Goal: Task Accomplishment & Management: Manage account settings

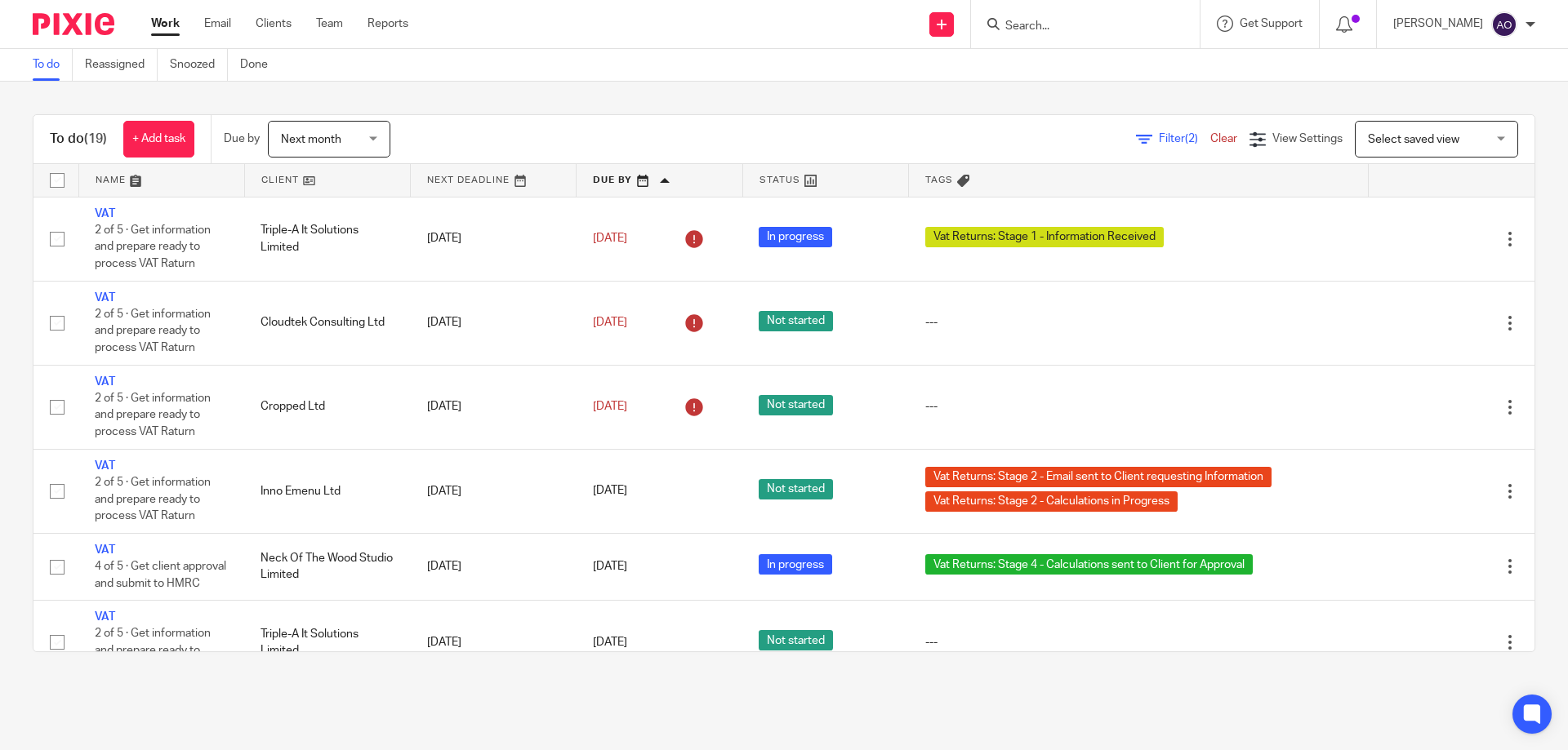
click at [534, 175] on link at bounding box center [493, 180] width 165 height 33
click at [315, 183] on link at bounding box center [324, 180] width 163 height 33
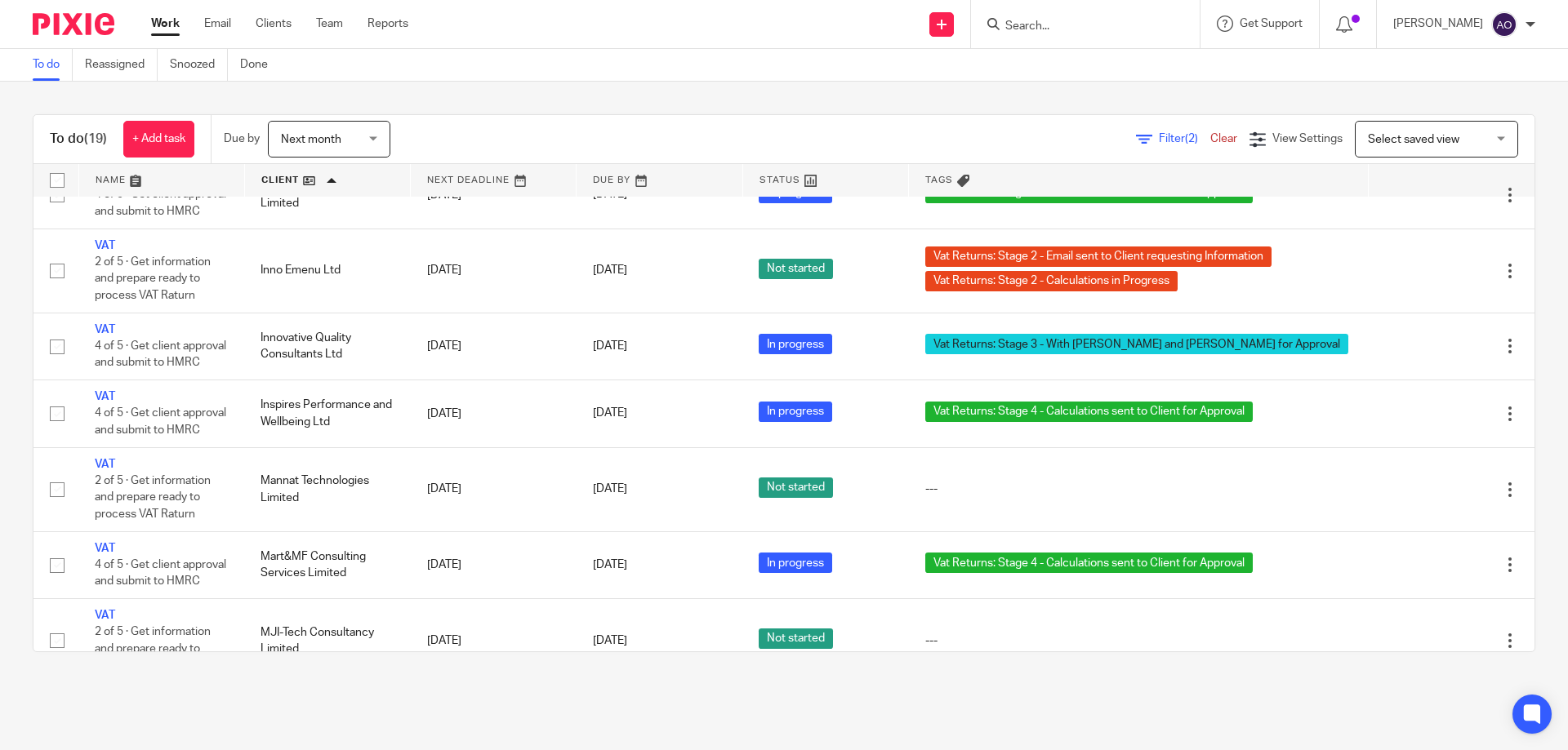
scroll to position [327, 0]
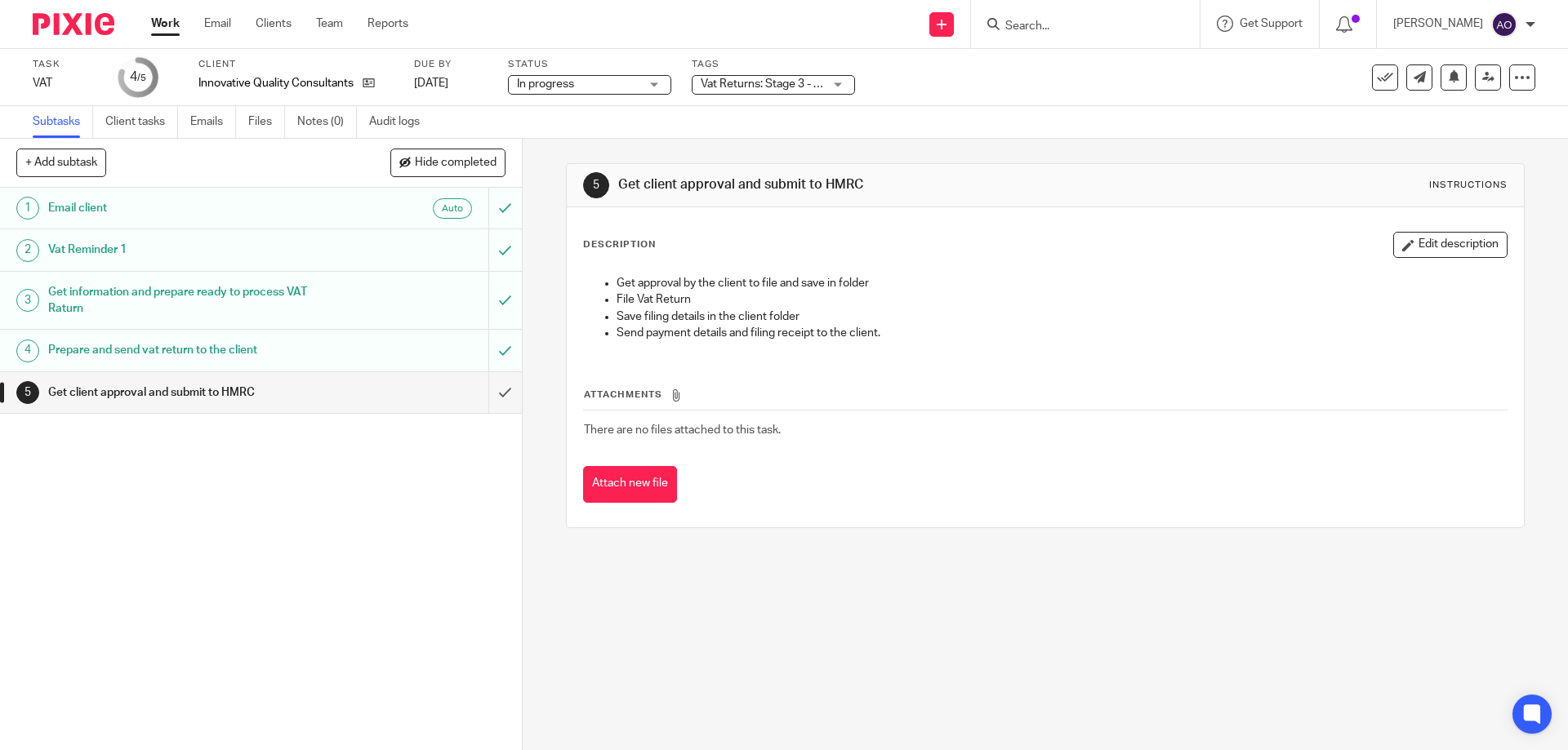
click at [841, 87] on div "Vat Returns: Stage 3 - With [PERSON_NAME] and [PERSON_NAME] for Approval" at bounding box center [773, 84] width 163 height 19
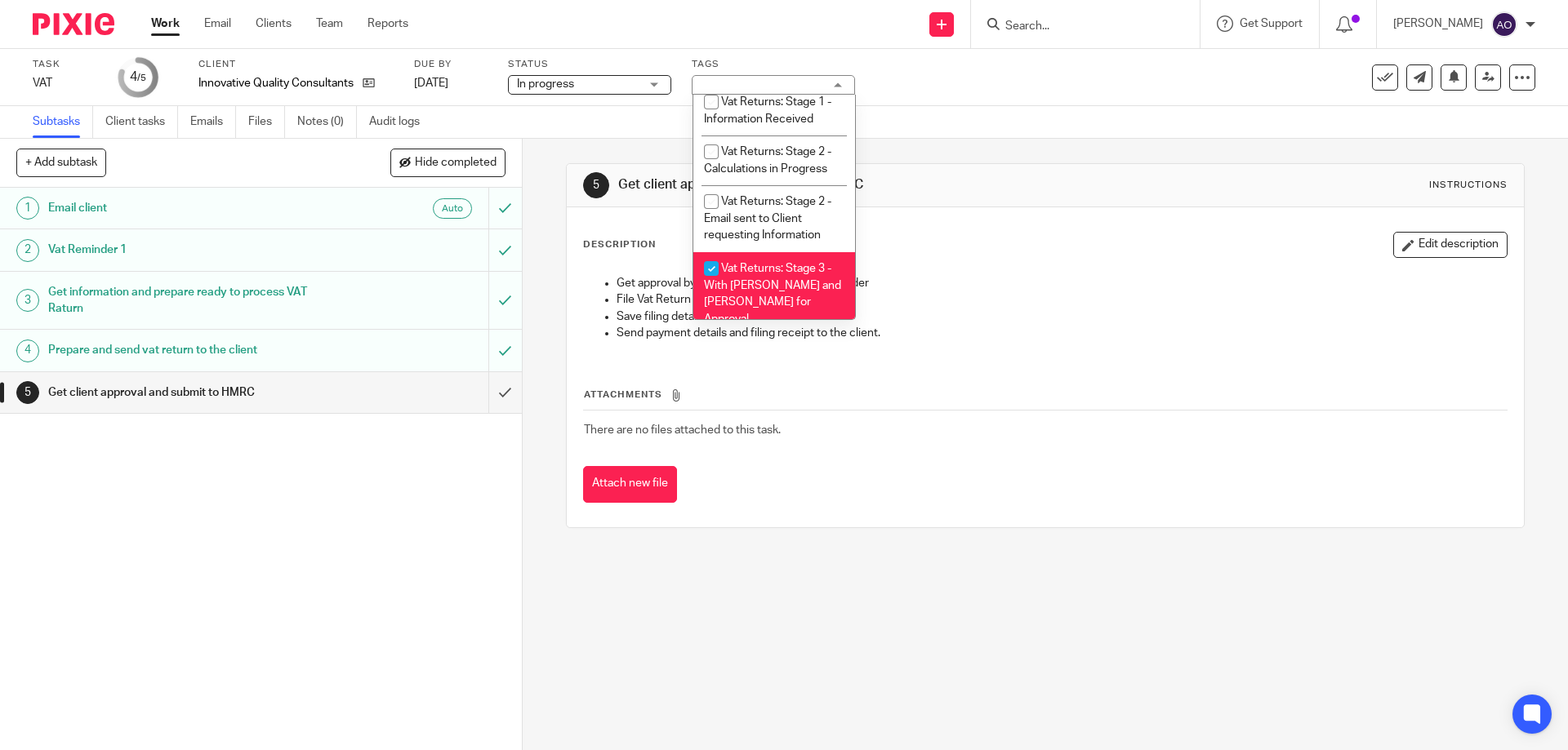
scroll to position [1083, 0]
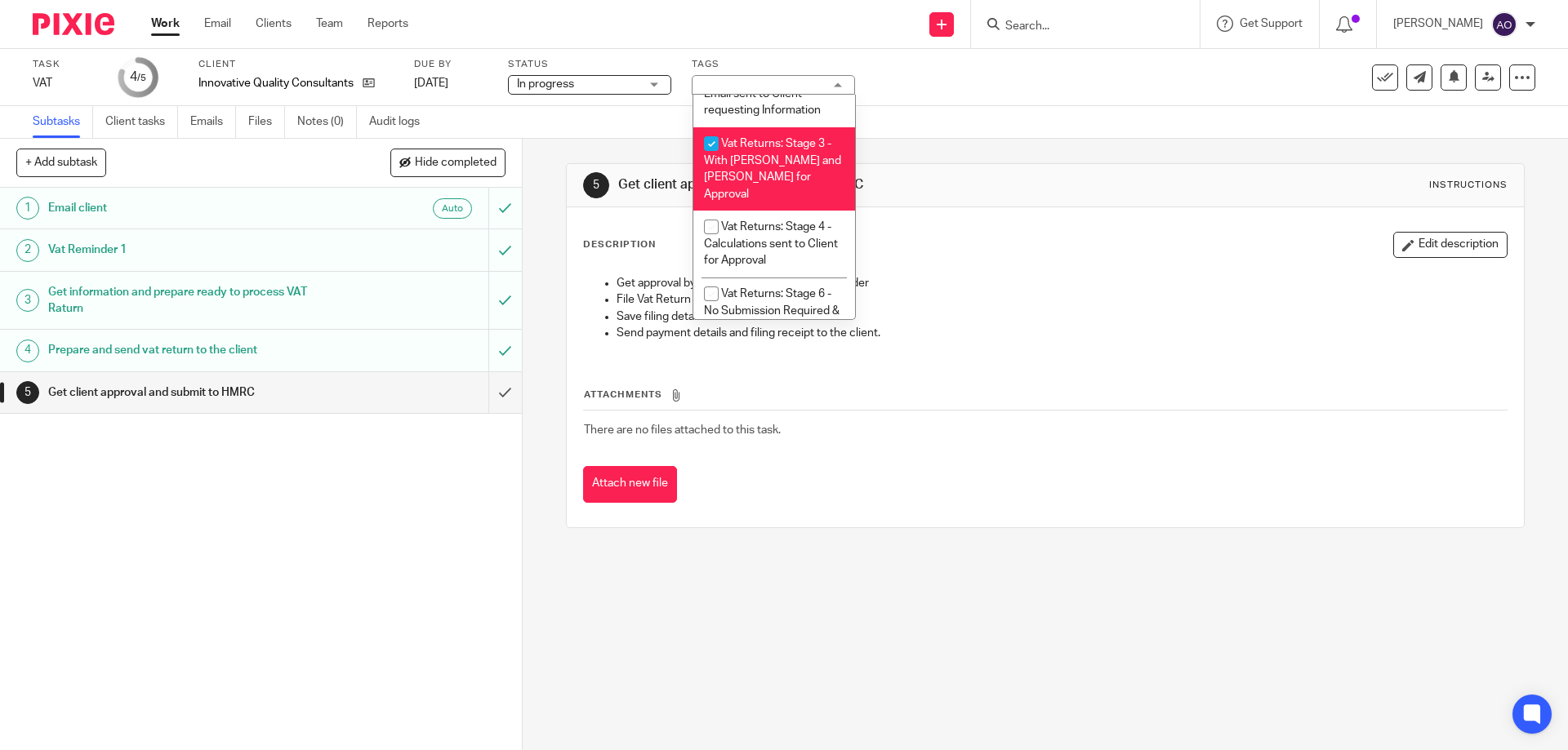
click at [704, 143] on input "checkbox" at bounding box center [712, 144] width 31 height 31
checkbox input "false"
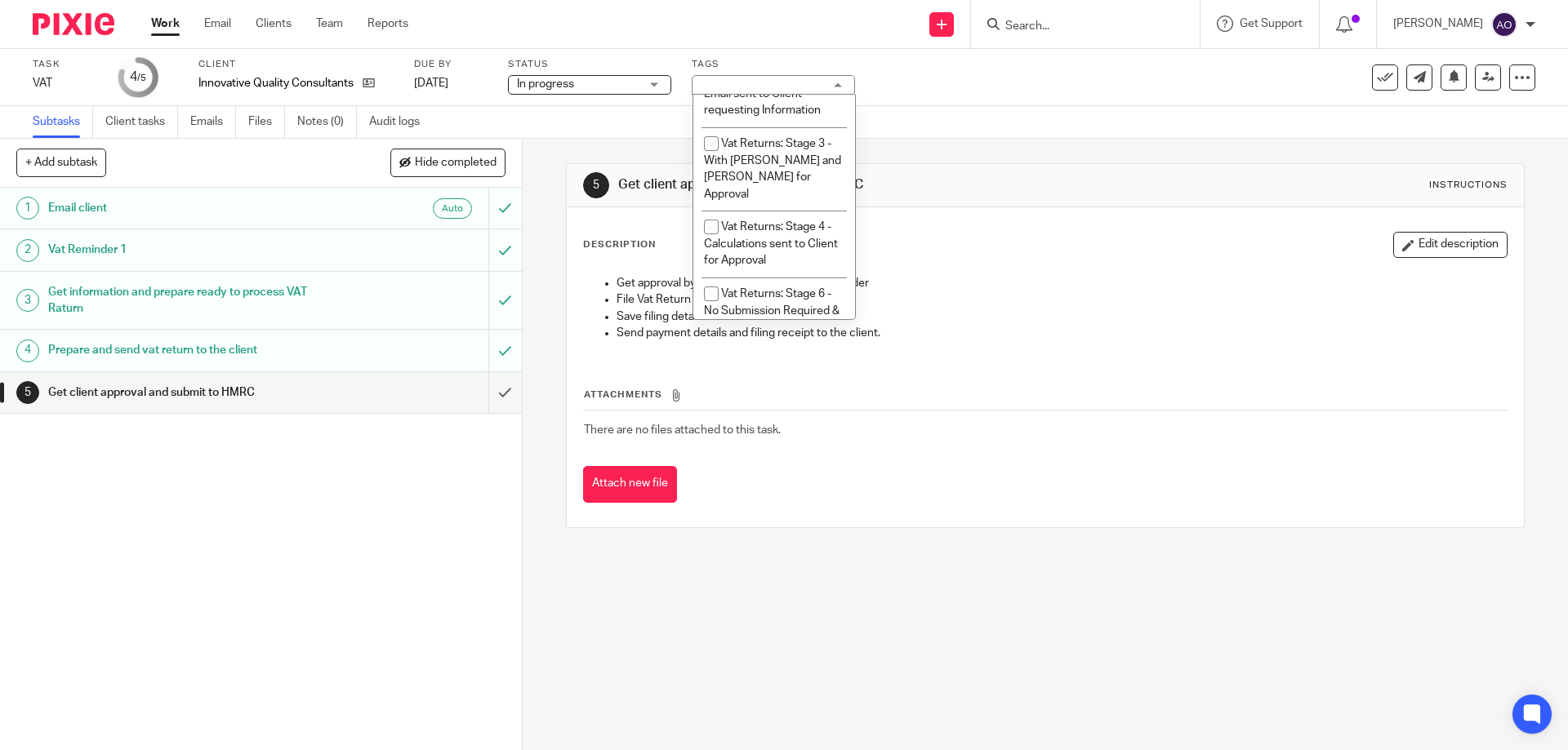
scroll to position [1247, 0]
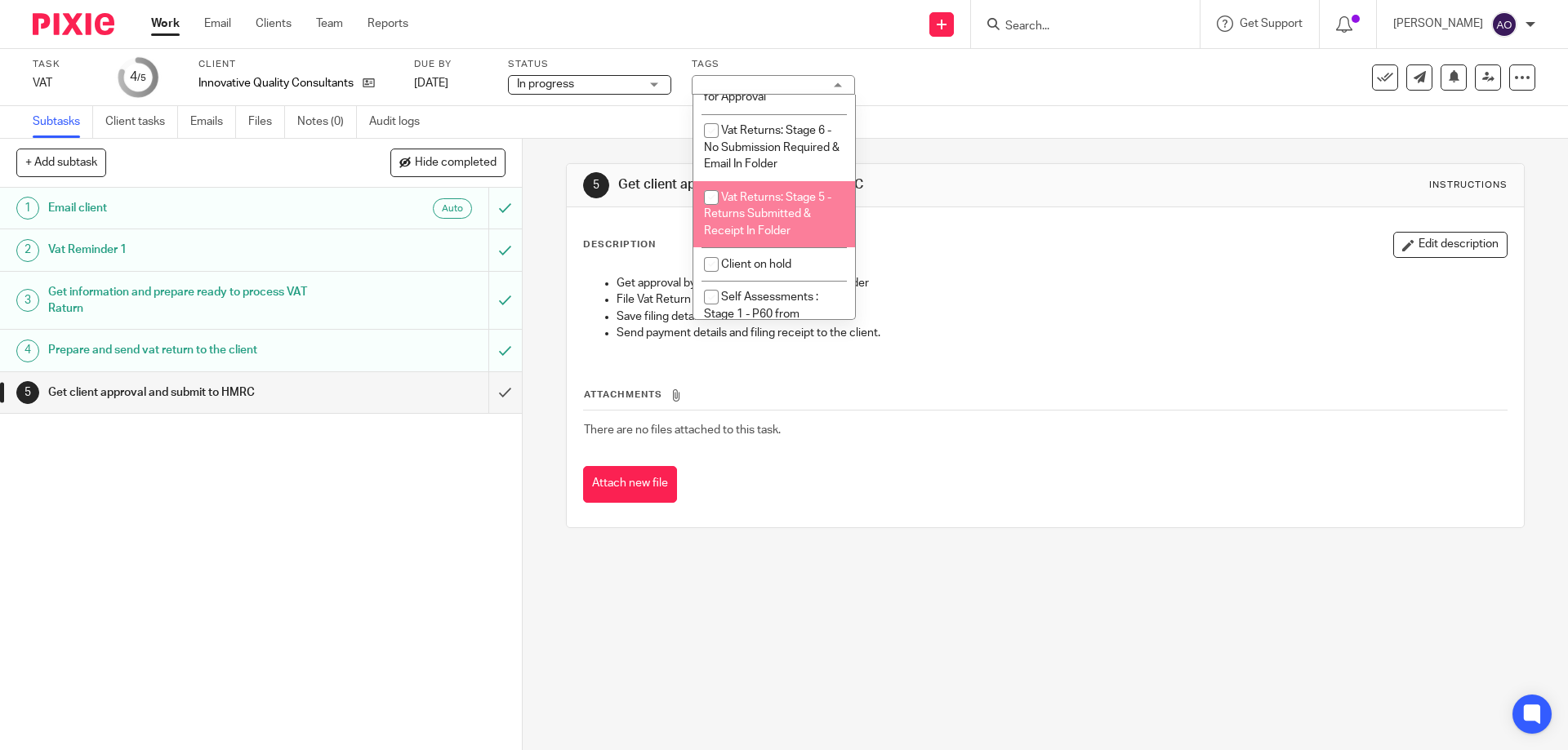
click at [707, 192] on input "checkbox" at bounding box center [712, 198] width 31 height 31
checkbox input "true"
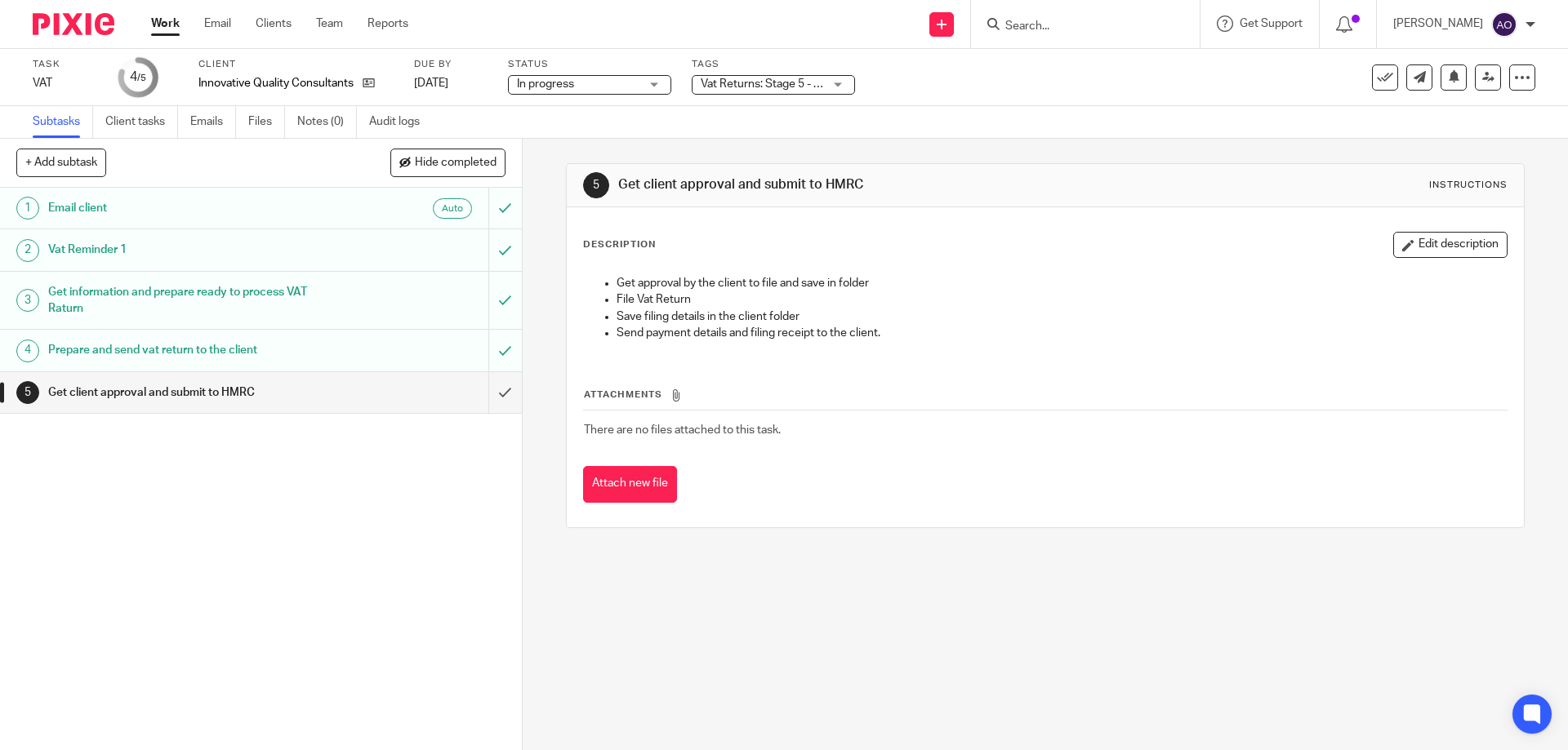
click at [437, 589] on div "1 Email client Auto 2 Vat Reminder 1 3 Get information and prepare ready to pro…" at bounding box center [261, 469] width 522 height 562
click at [483, 388] on input "submit" at bounding box center [261, 393] width 522 height 41
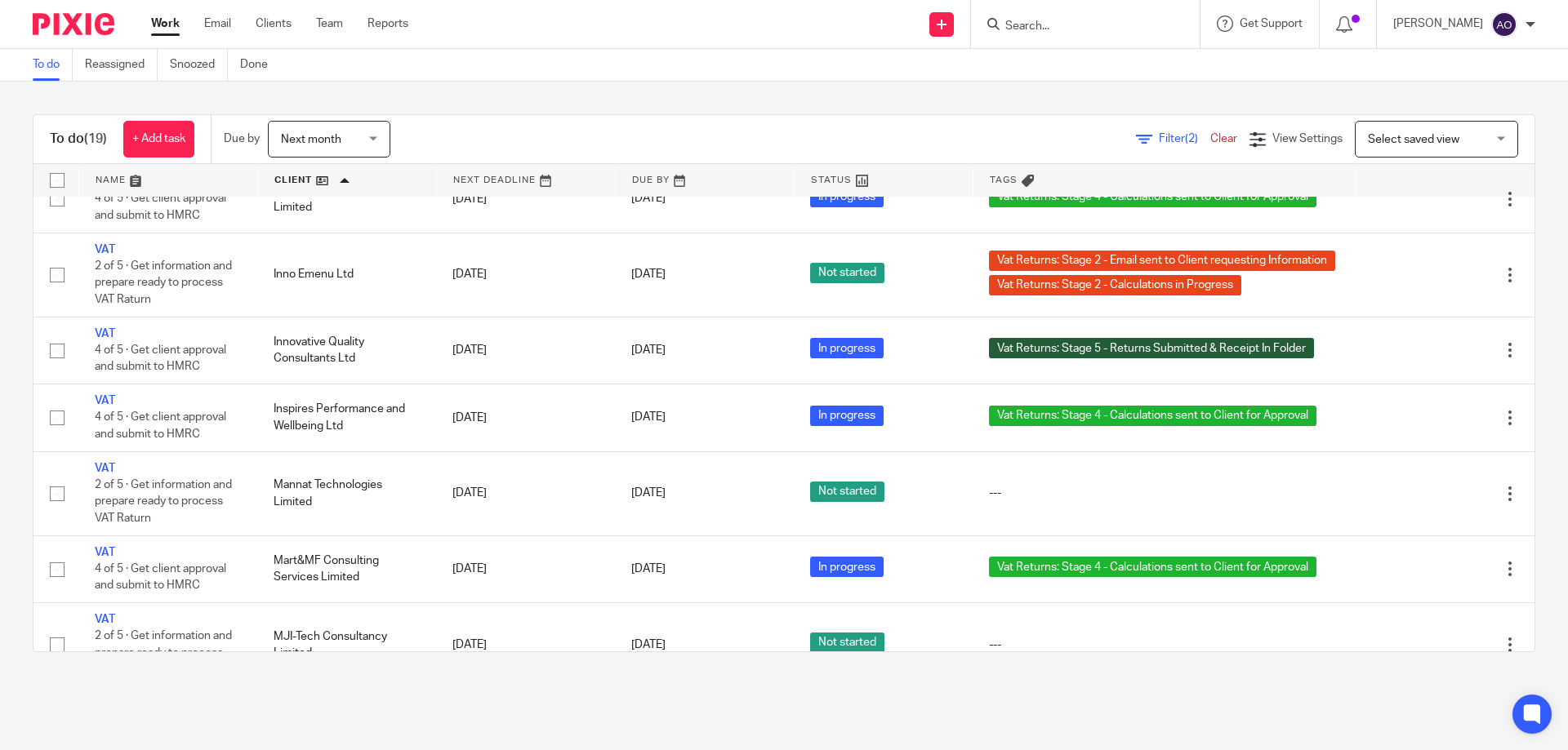
scroll to position [404, 0]
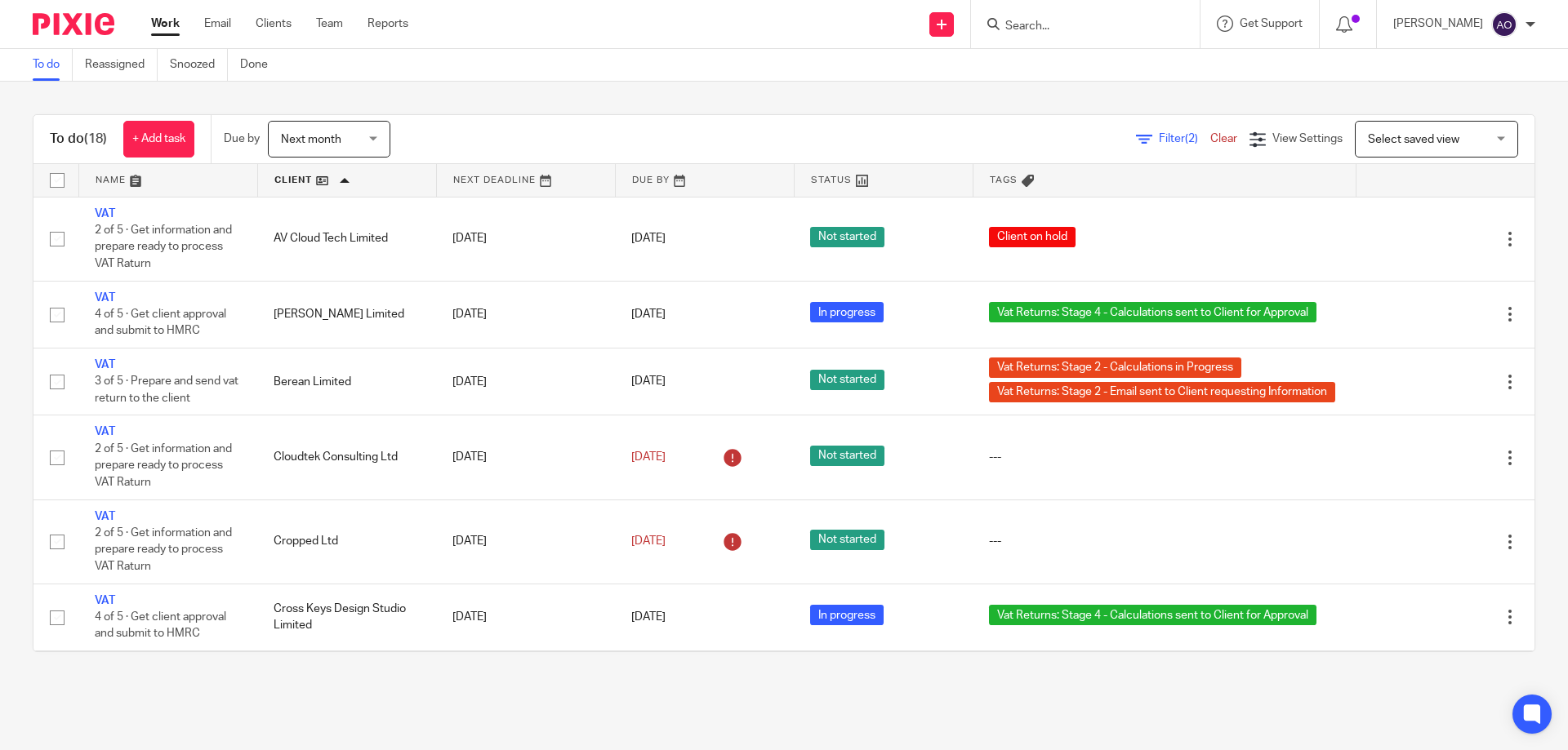
click at [528, 179] on link at bounding box center [526, 180] width 178 height 33
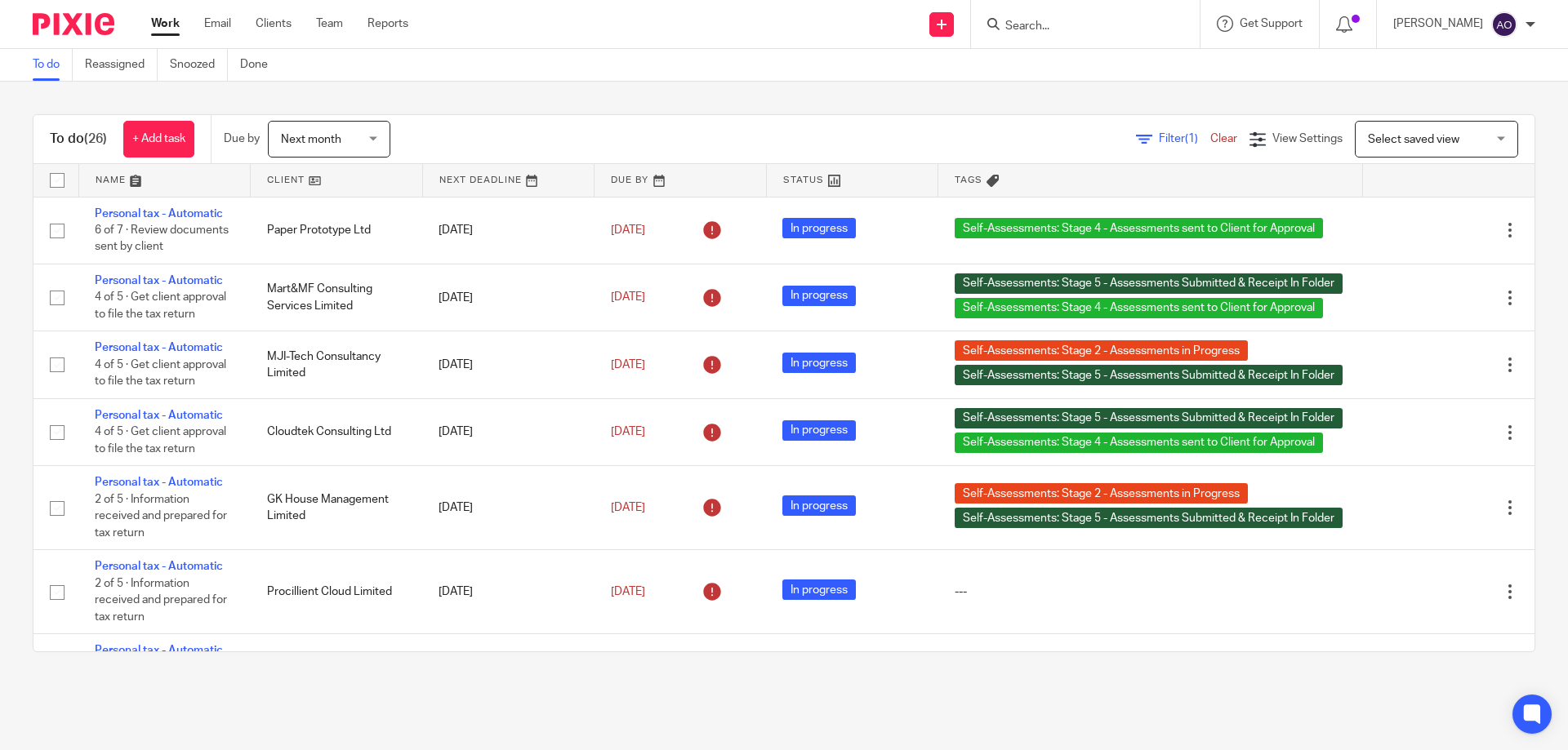
click at [380, 129] on div "Next month Next month" at bounding box center [329, 139] width 123 height 37
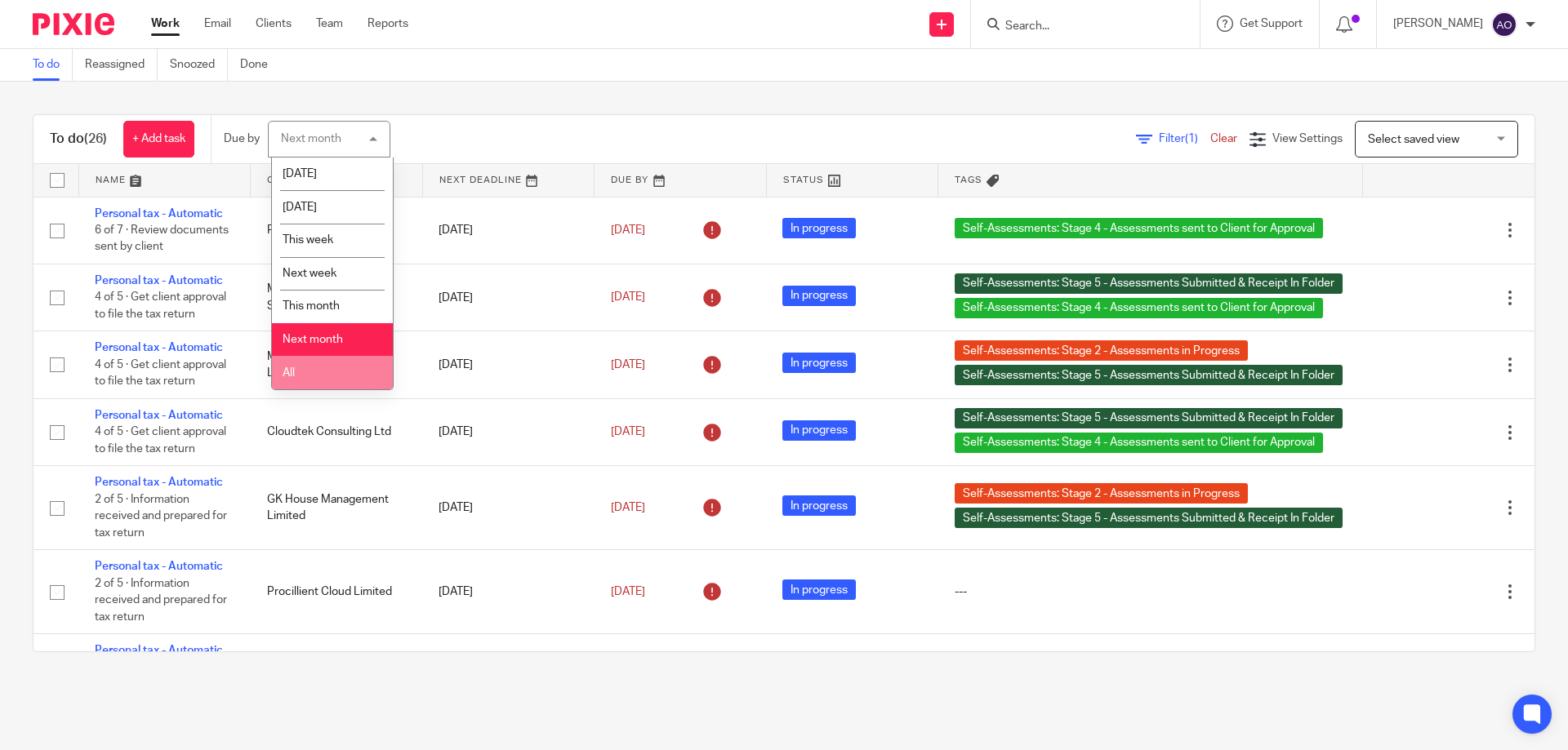
click at [321, 368] on li "All" at bounding box center [332, 373] width 121 height 34
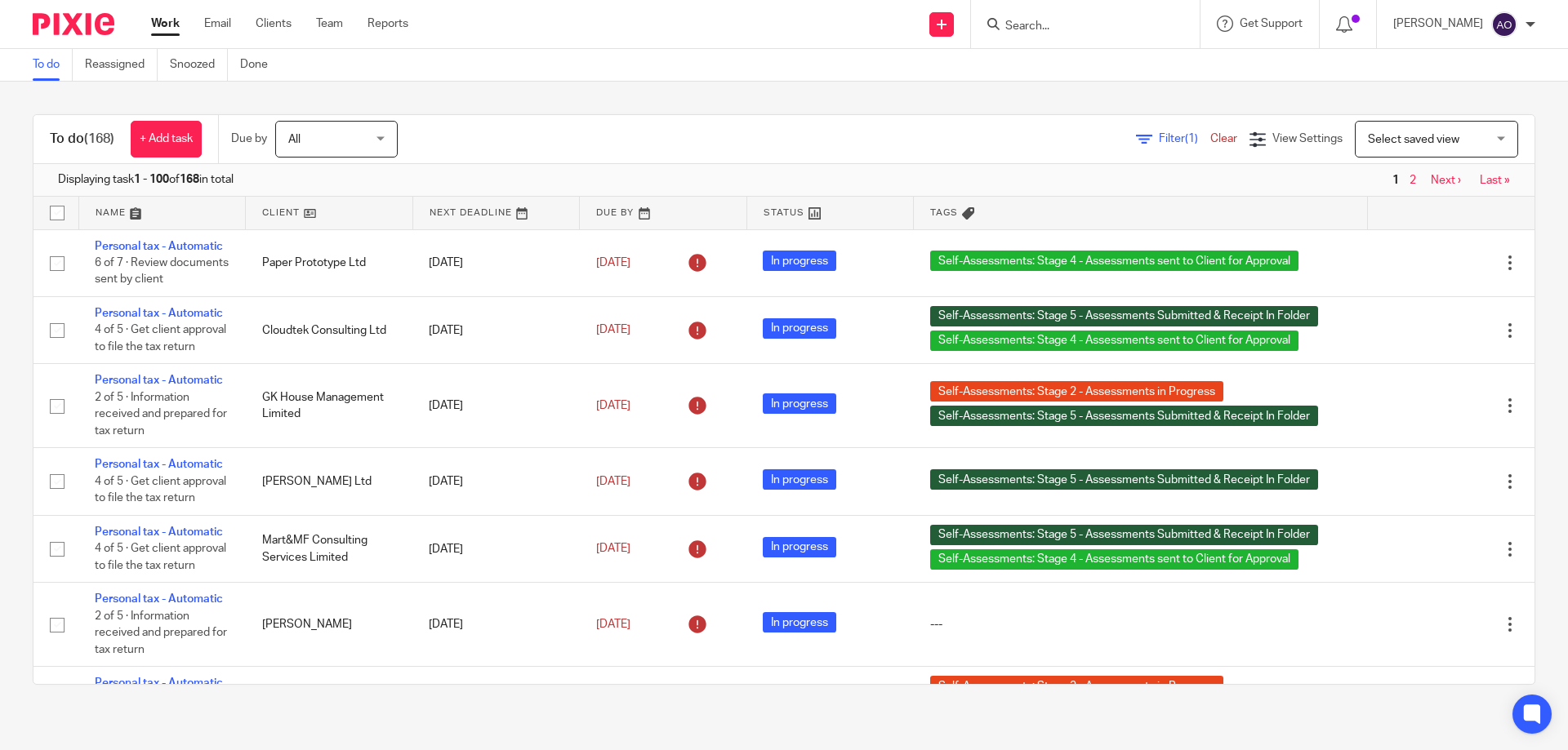
click at [1136, 137] on link "Filter (1)" at bounding box center [1172, 138] width 74 height 11
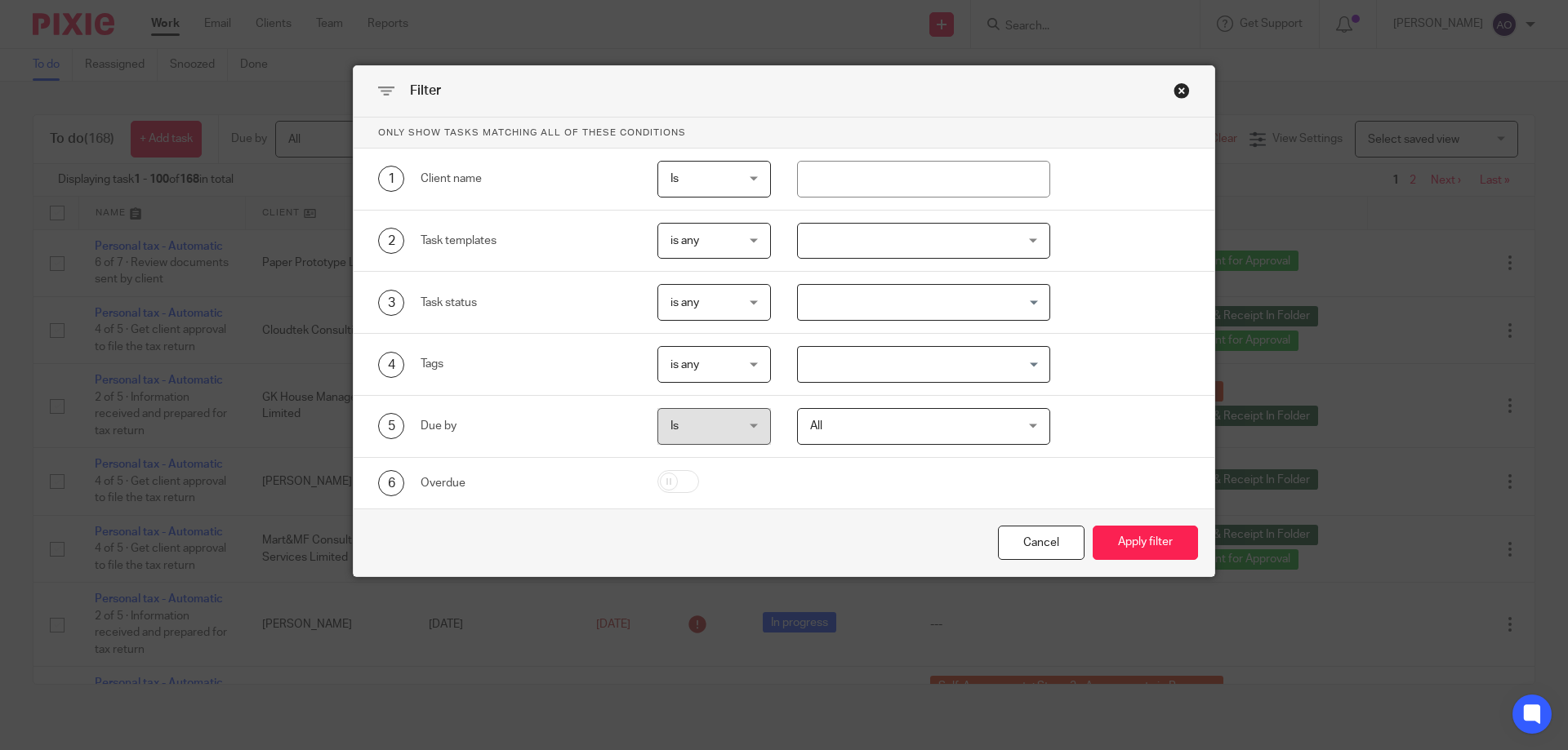
click at [1028, 234] on div at bounding box center [923, 241] width 254 height 37
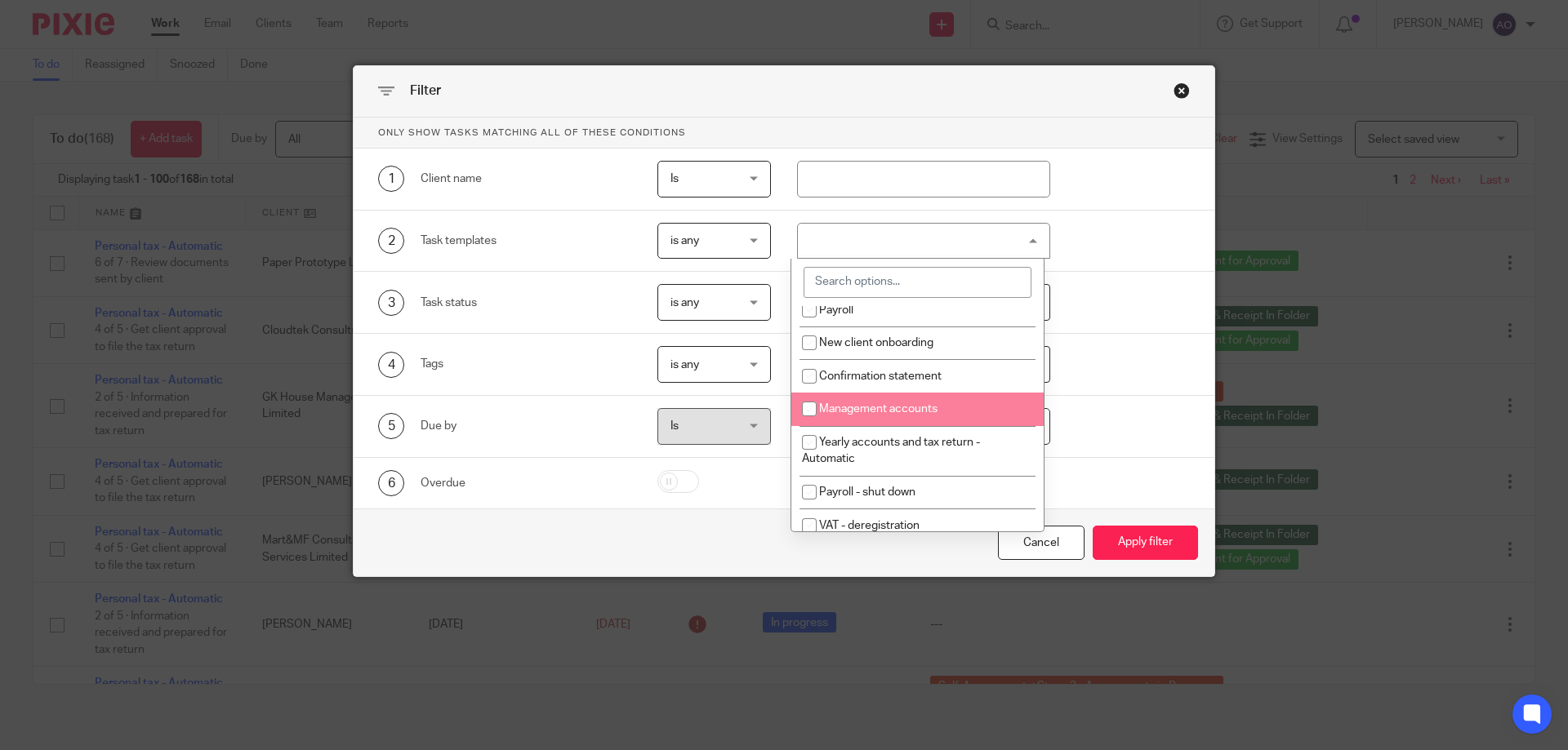
scroll to position [163, 0]
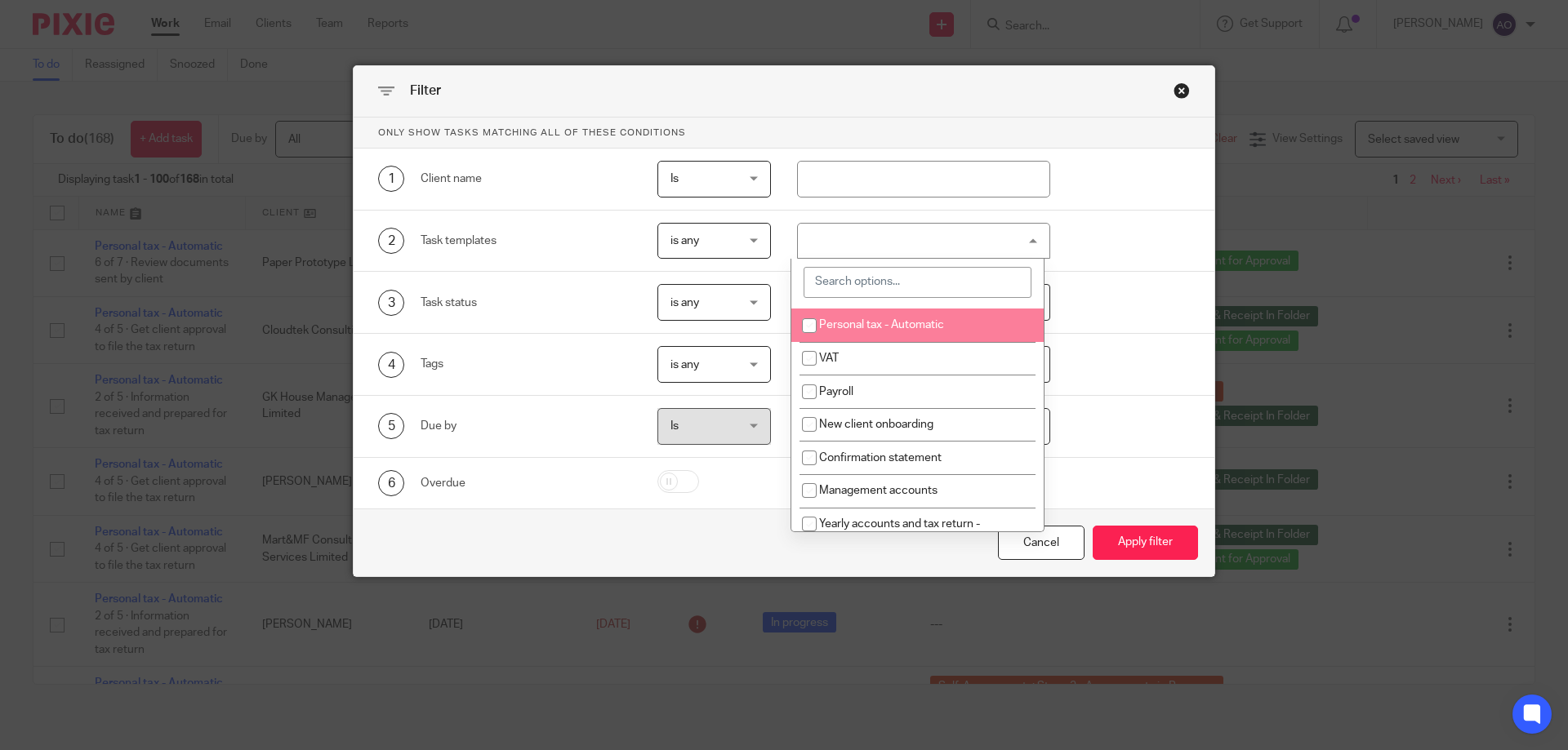
click at [922, 322] on span "Personal tax - Automatic" at bounding box center [881, 325] width 125 height 11
checkbox input "true"
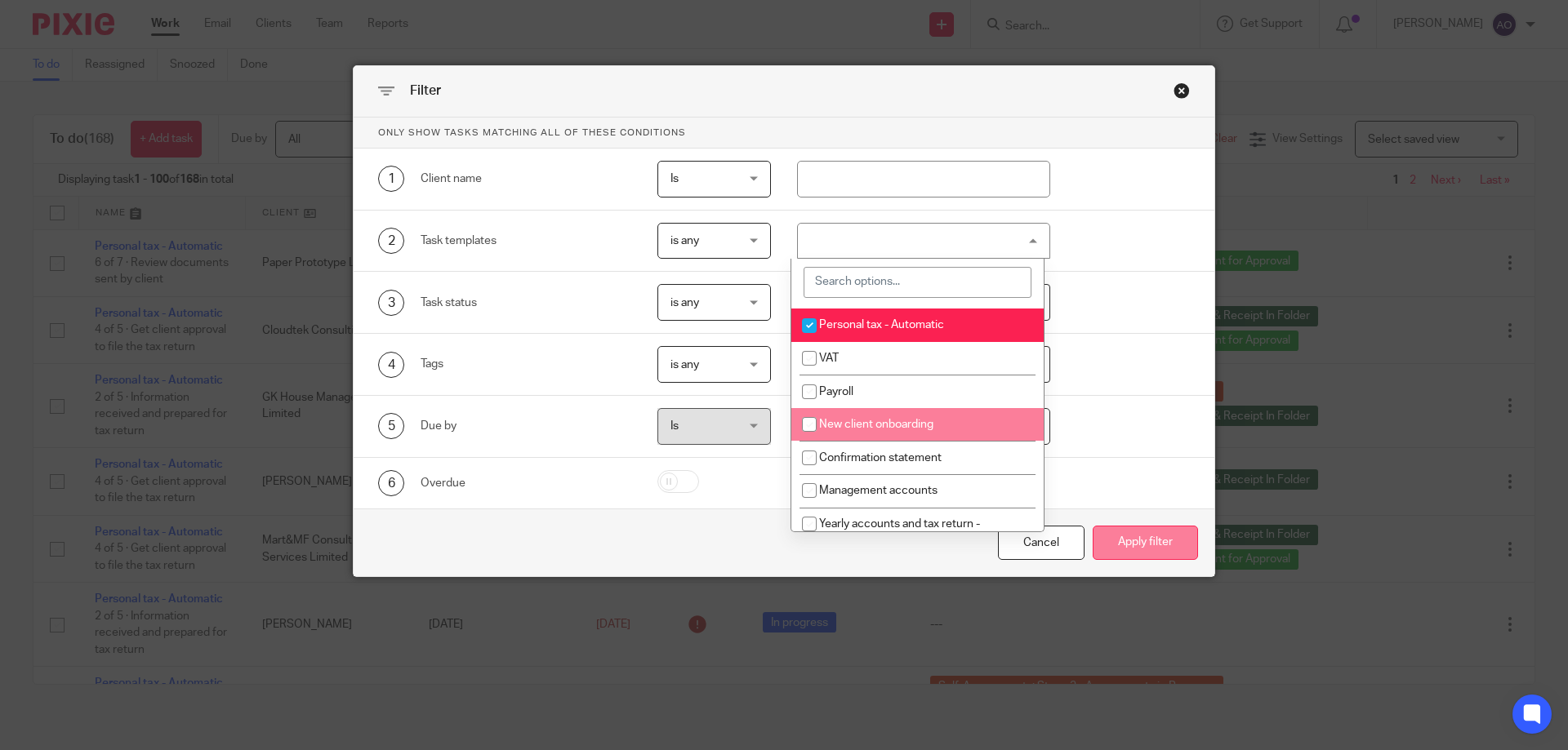
click at [1132, 532] on button "Apply filter" at bounding box center [1145, 543] width 105 height 35
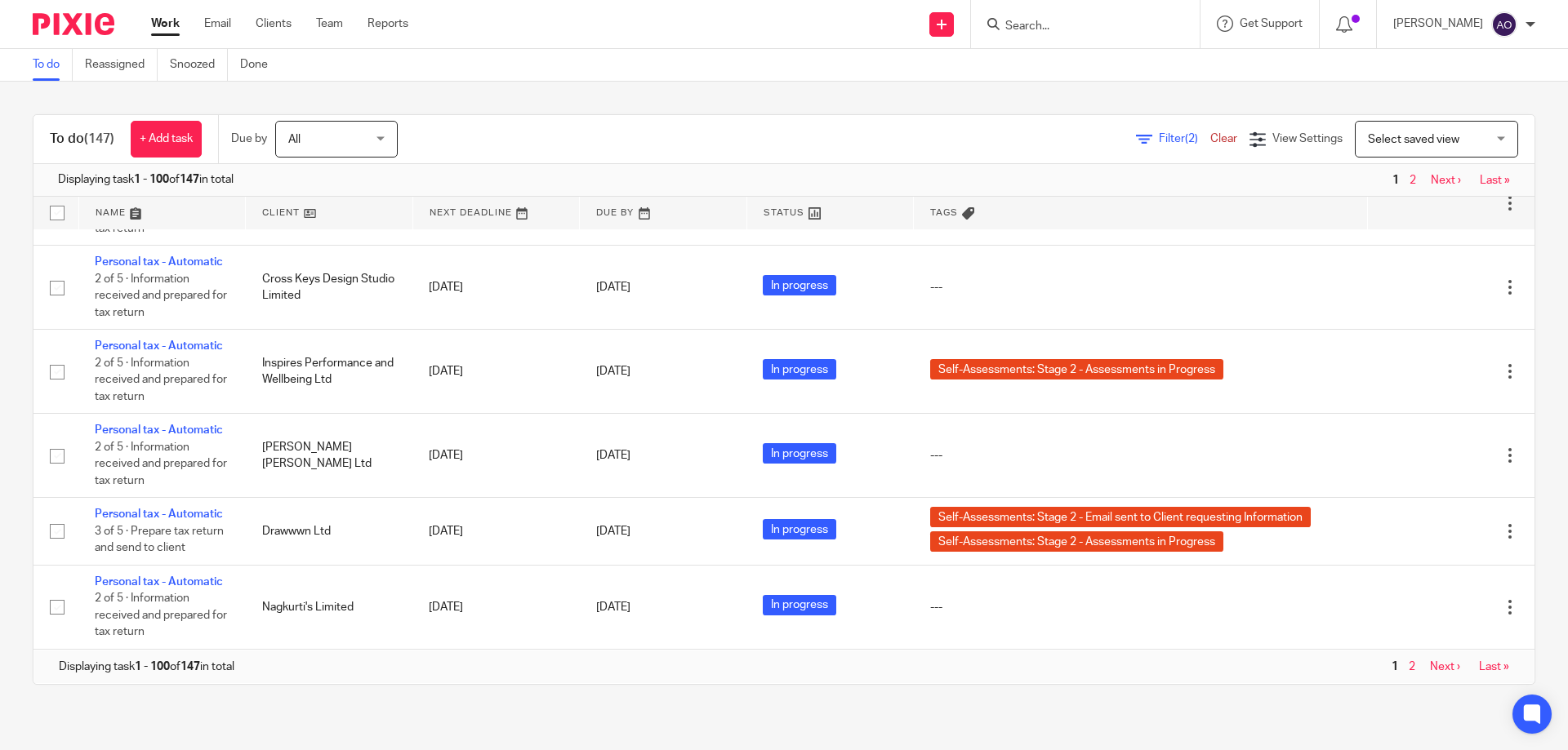
scroll to position [9308, 0]
click at [1057, 23] on input "Search" at bounding box center [1077, 27] width 147 height 15
paste input "mailto:gurpal_soori@hotmail.com"
click at [1021, 25] on input "mailto:gurpal_soori@hotmail.com" at bounding box center [1077, 27] width 147 height 15
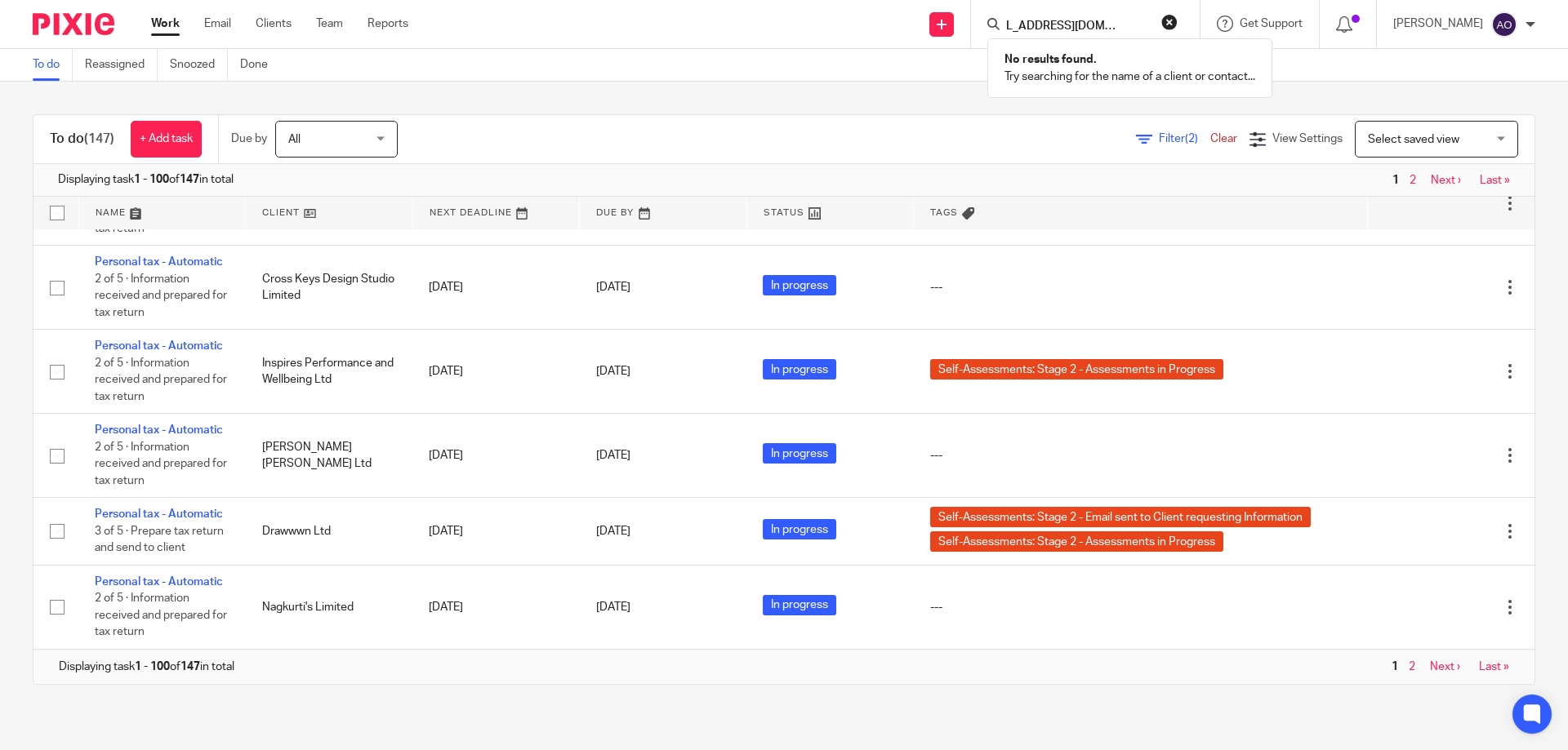
scroll to position [0, 0]
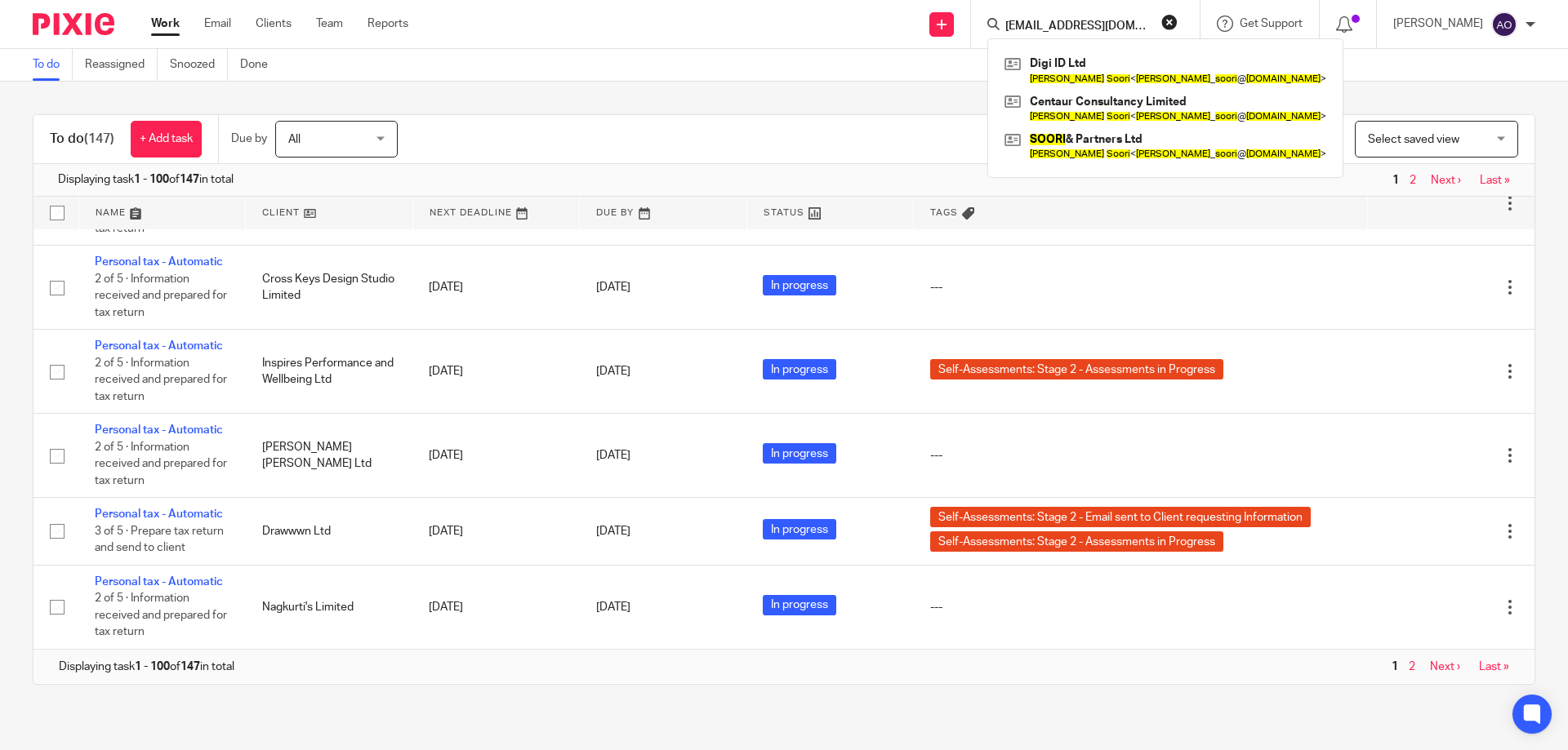
type input "gurpal_soori@hotmail.com"
click at [1178, 25] on button "reset" at bounding box center [1170, 22] width 16 height 16
